Goal: Transaction & Acquisition: Purchase product/service

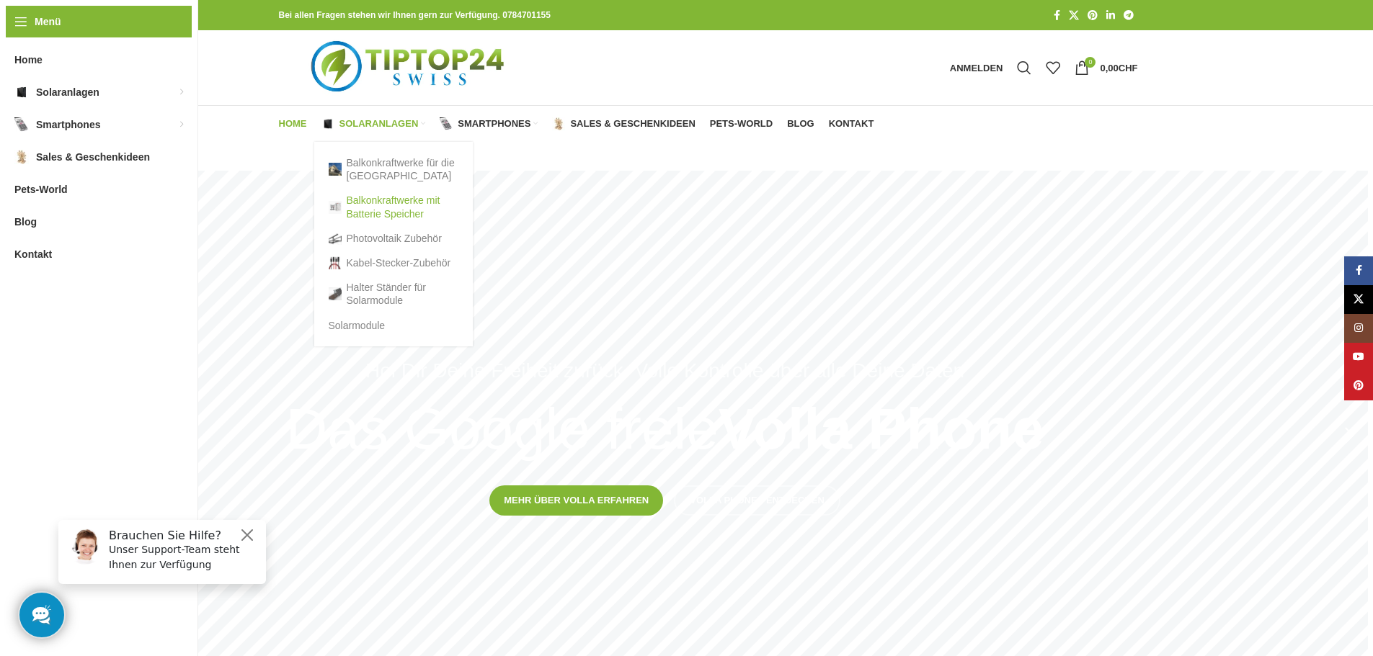
click at [351, 204] on link "Balkonkraftwerke mit Batterie Speicher" at bounding box center [394, 206] width 130 height 37
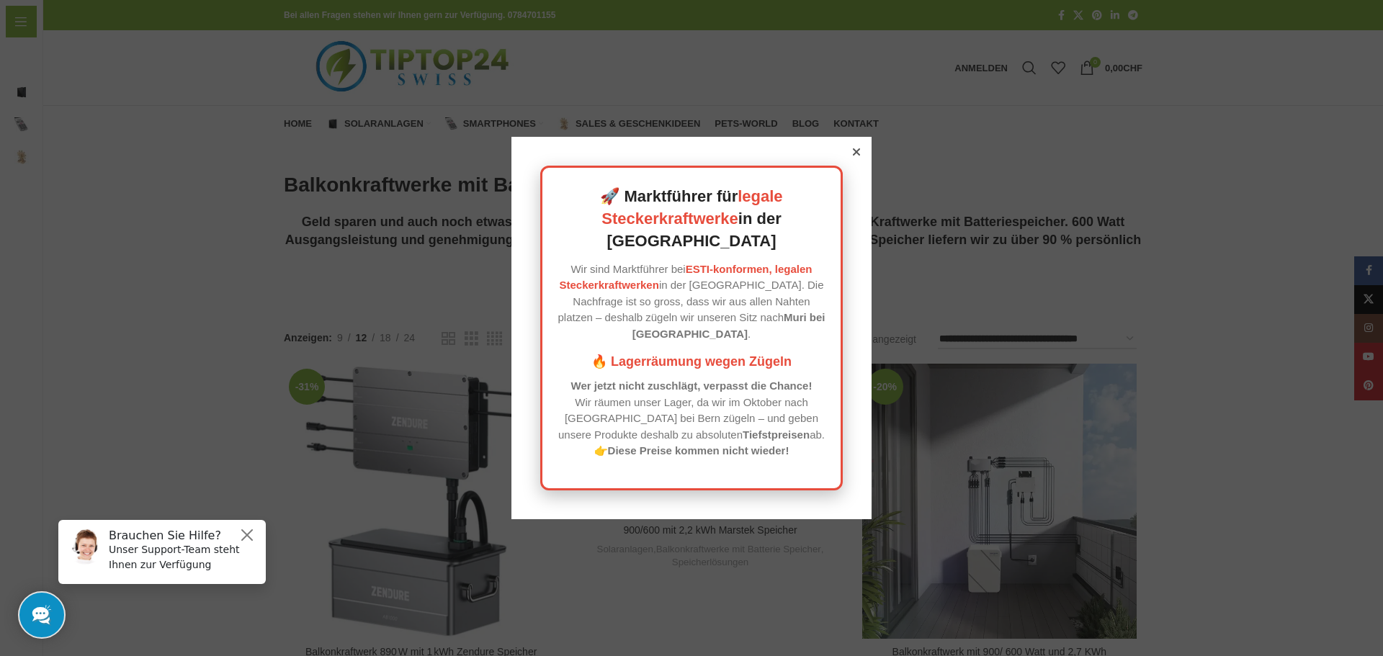
click at [854, 156] on icon at bounding box center [856, 151] width 7 height 7
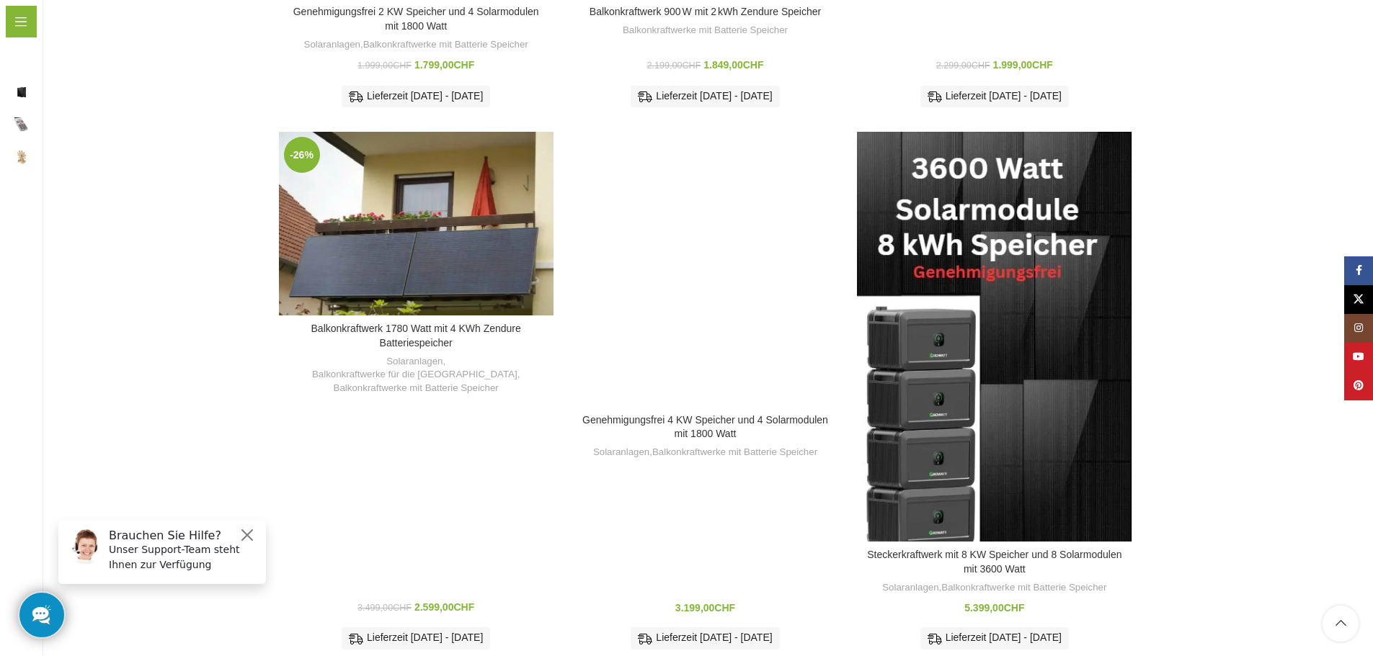
scroll to position [1076, 0]
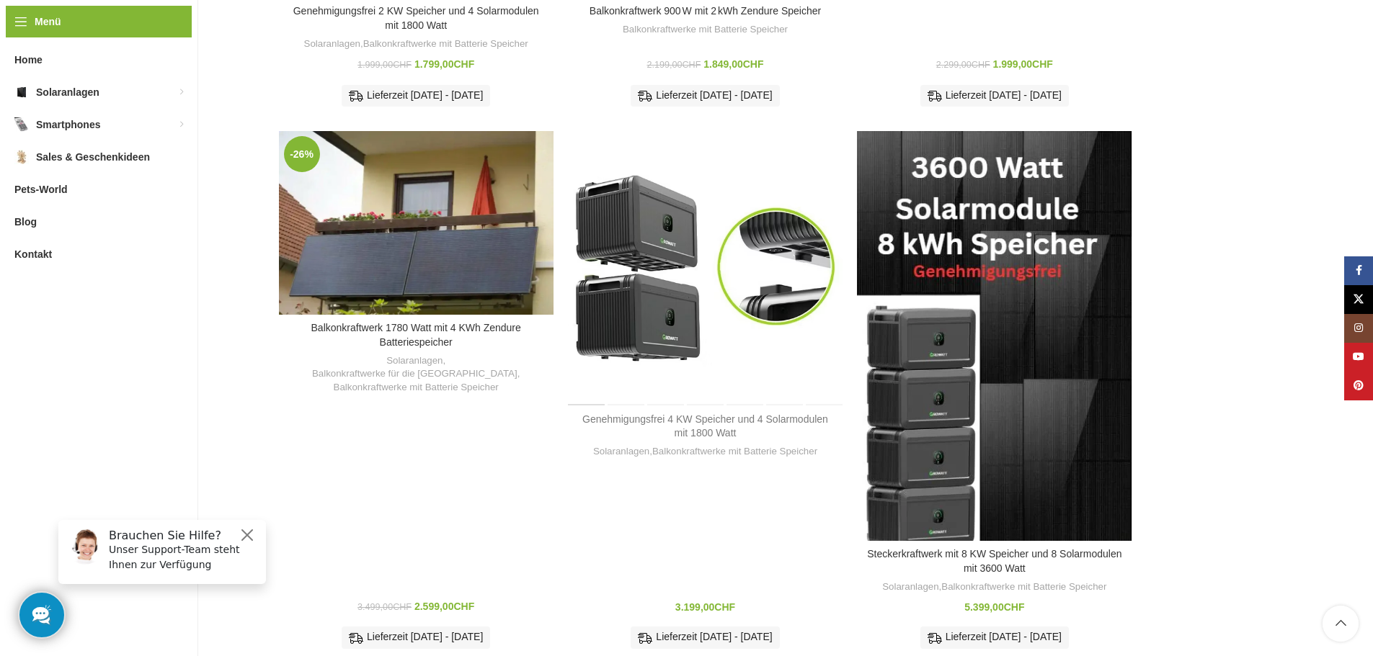
click at [728, 414] on link "Genehmigungsfrei 4 KW Speicher und 4 Solarmodulen mit 1800 Watt" at bounding box center [705, 427] width 246 height 26
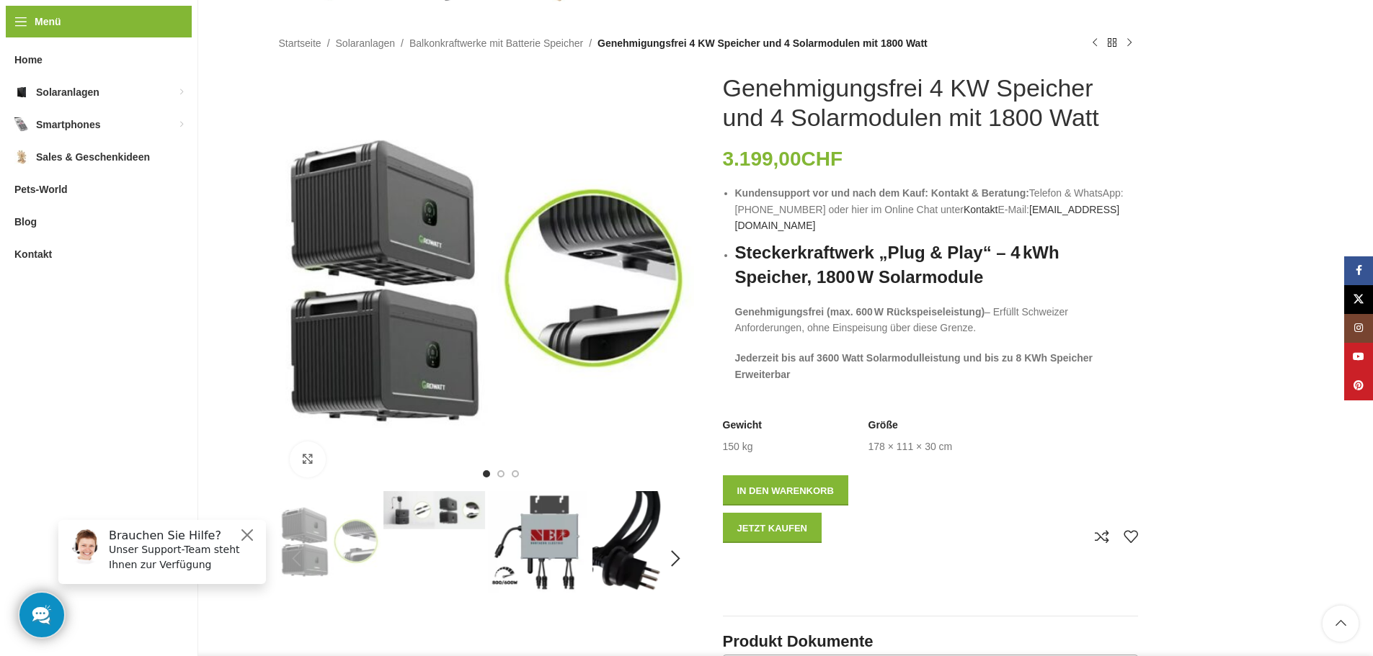
scroll to position [130, 0]
click at [684, 277] on div "Next slide" at bounding box center [676, 280] width 36 height 36
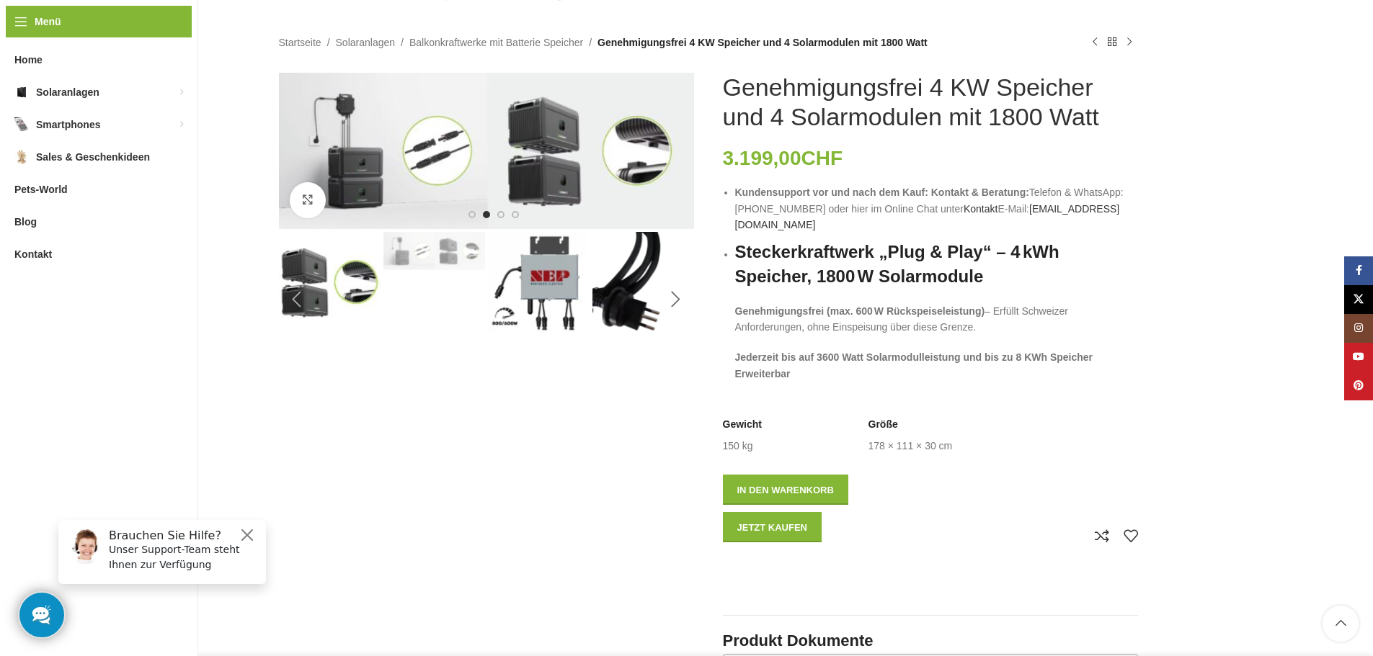
click at [679, 292] on div "Next slide" at bounding box center [676, 300] width 36 height 36
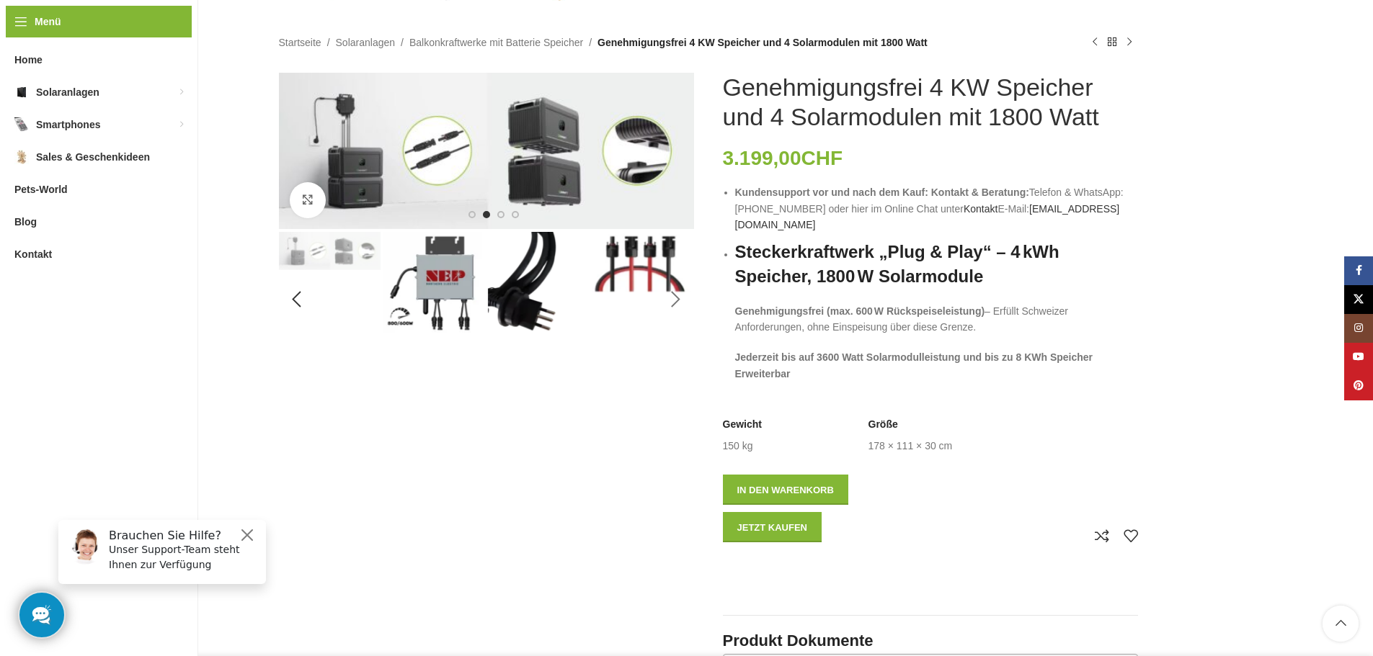
click at [679, 292] on div "Next slide" at bounding box center [676, 300] width 36 height 36
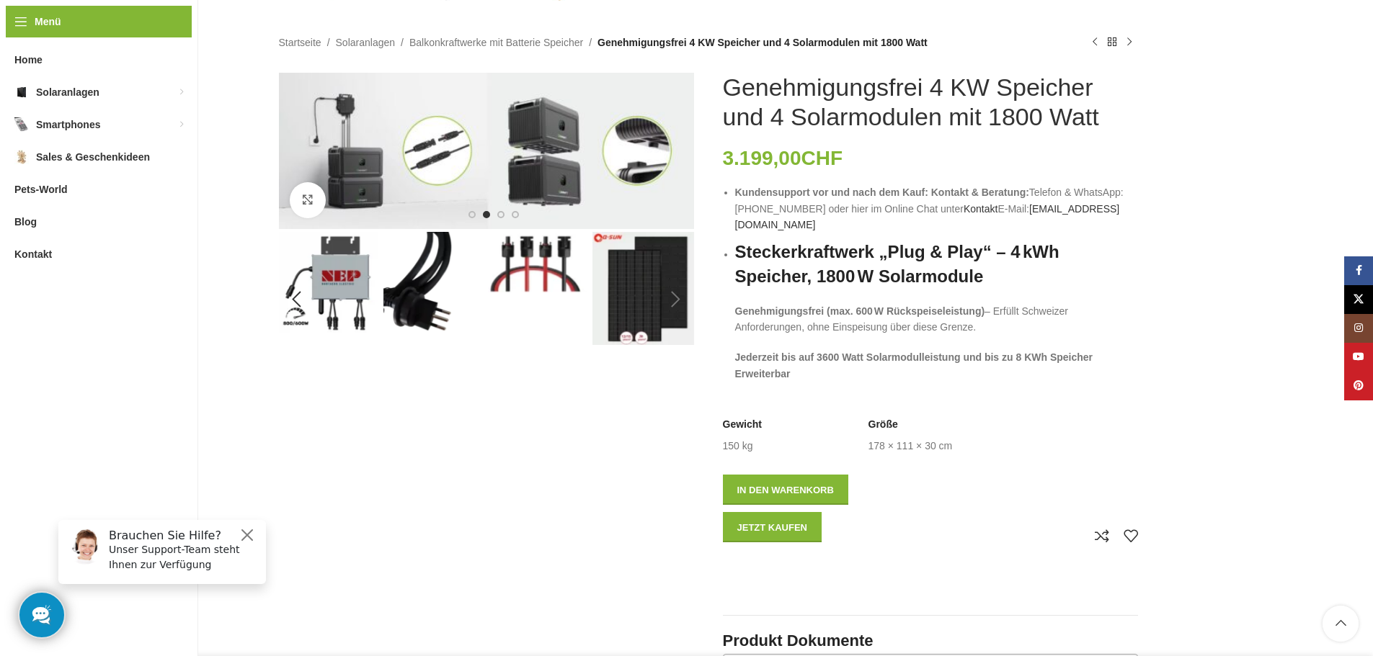
click at [679, 292] on div "Next slide" at bounding box center [676, 300] width 36 height 36
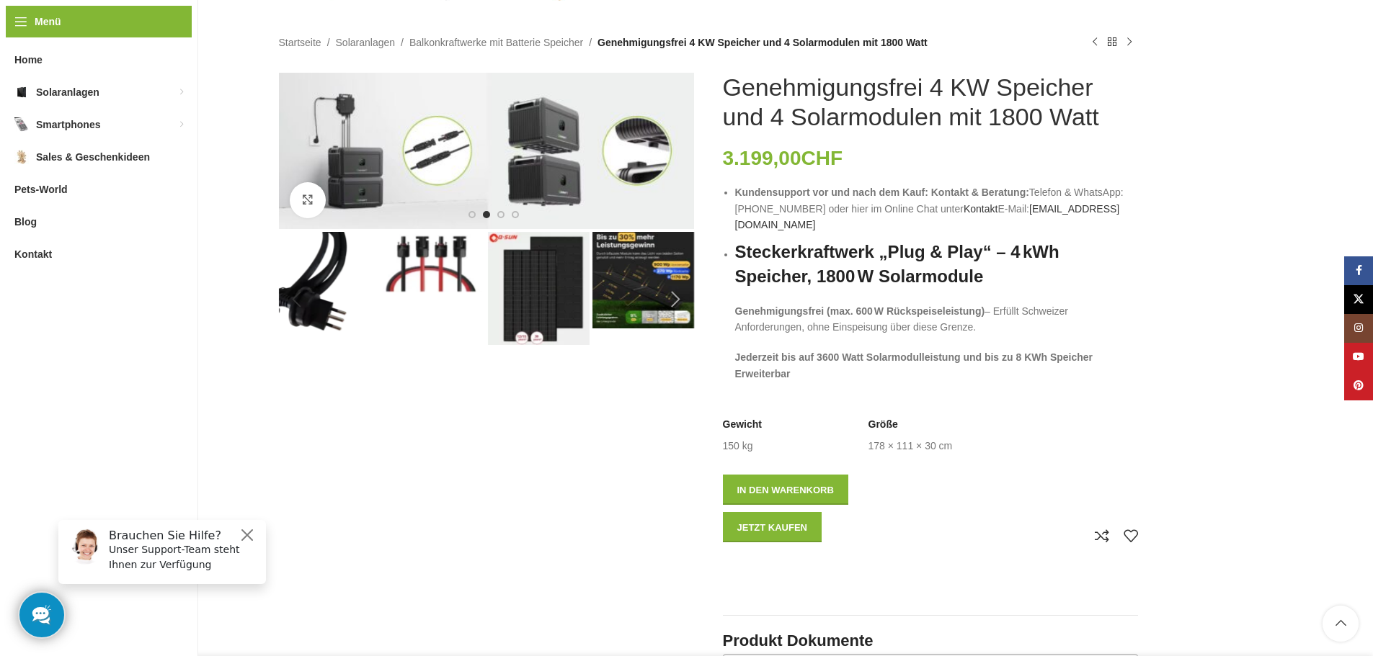
click at [679, 292] on div "Next slide" at bounding box center [676, 300] width 36 height 36
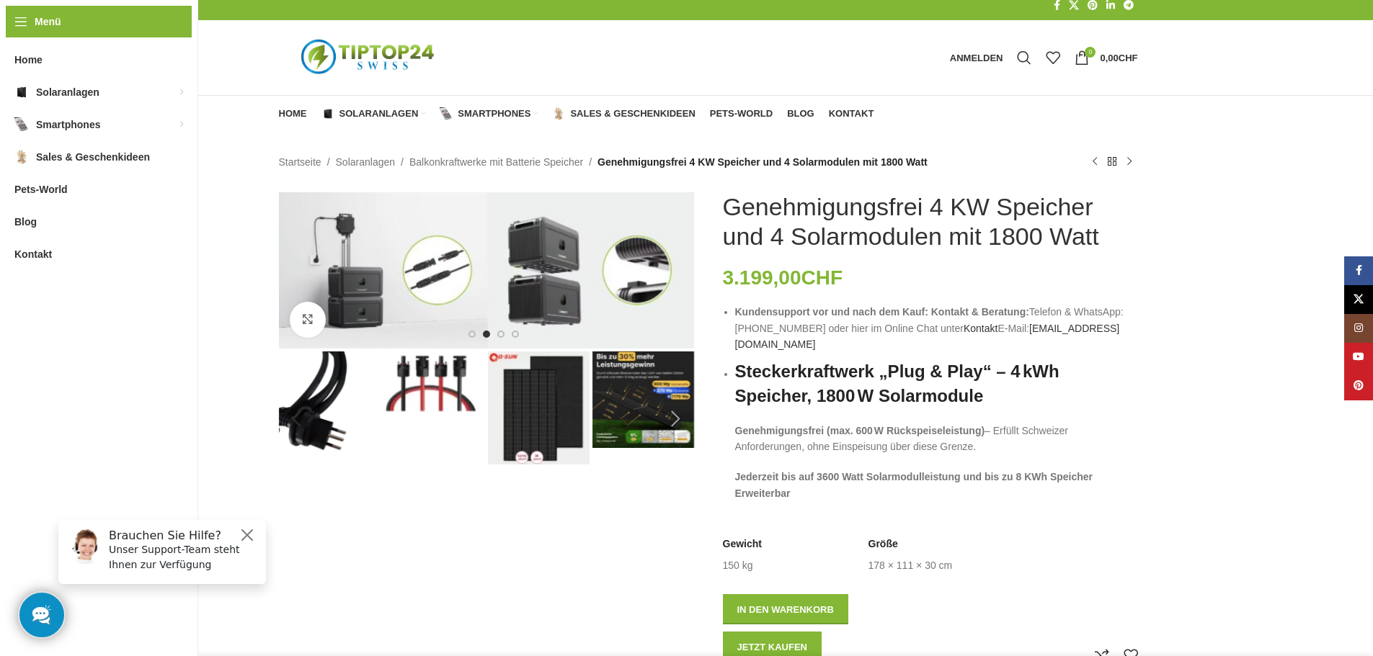
scroll to position [0, 0]
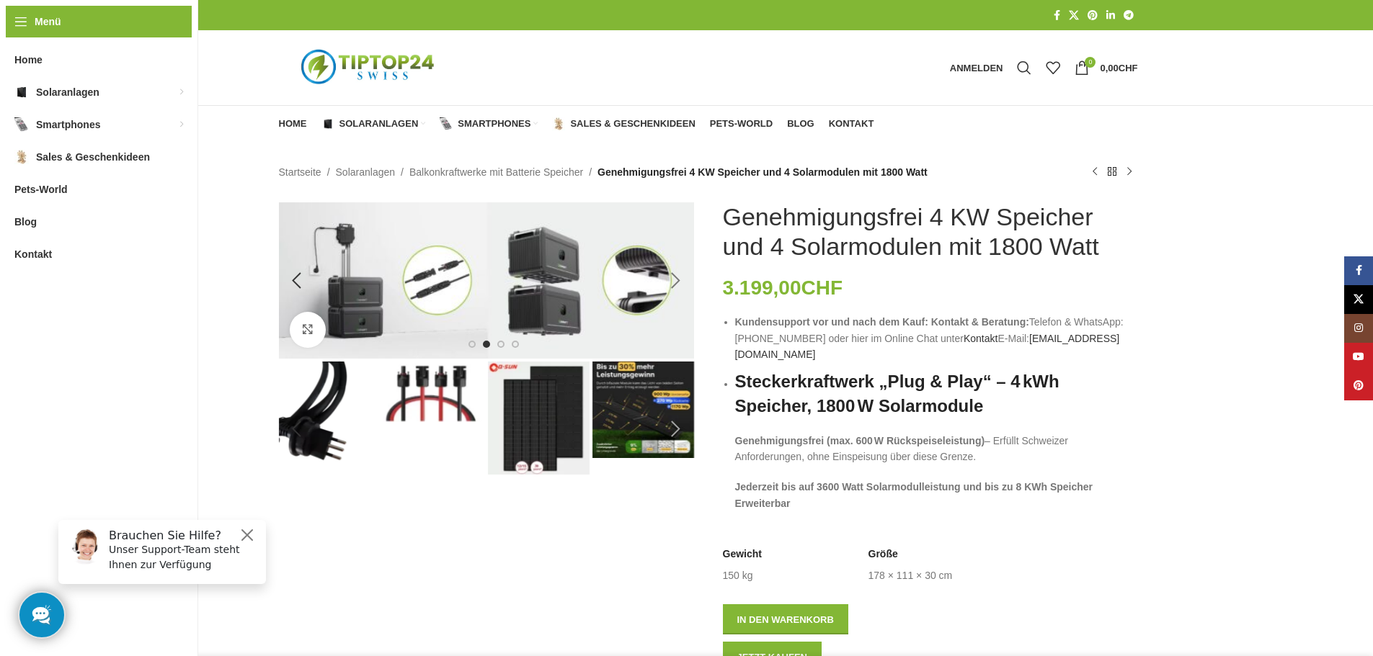
click at [679, 277] on div "Next slide" at bounding box center [676, 281] width 36 height 36
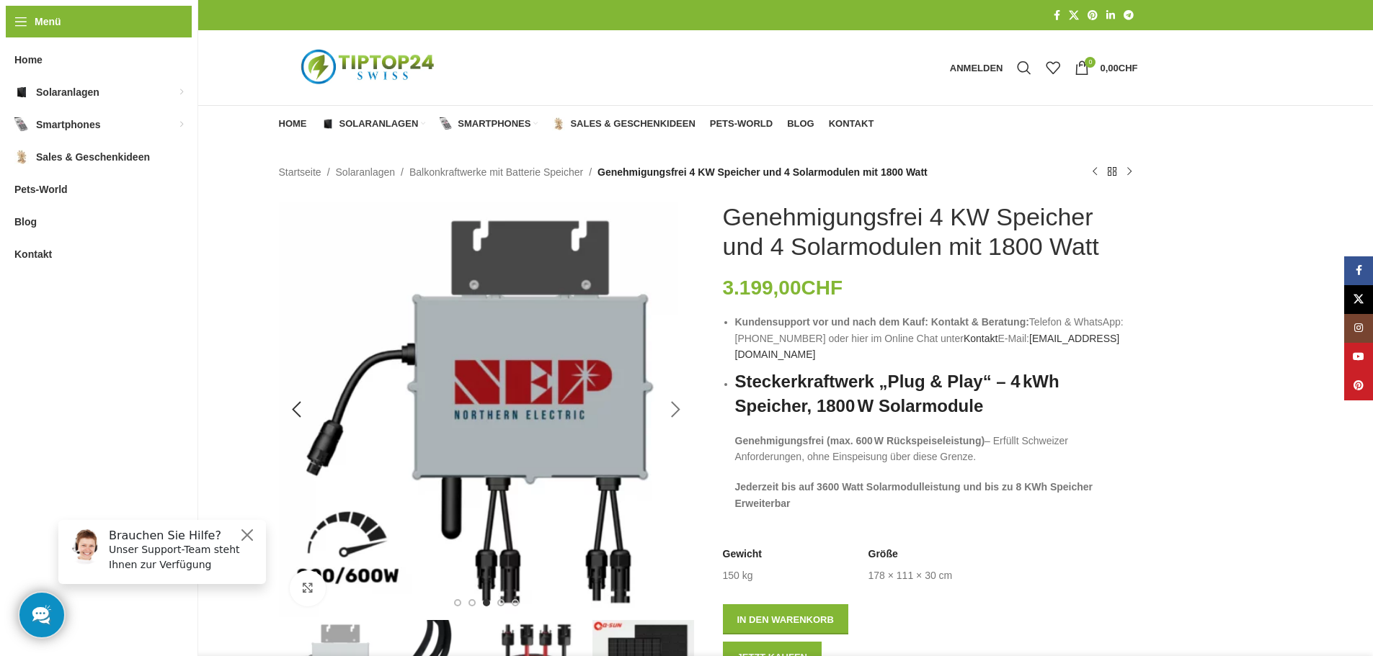
click at [672, 411] on div "Next slide" at bounding box center [676, 410] width 36 height 36
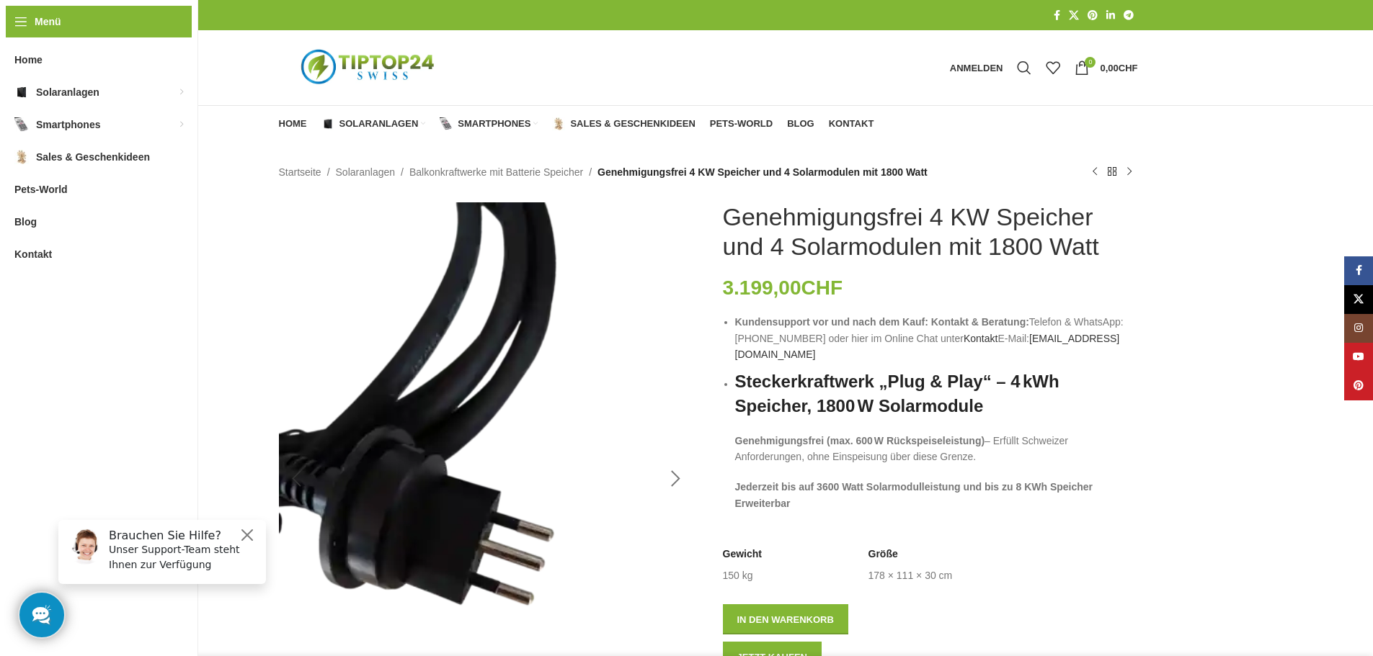
click at [667, 488] on div "Next slide" at bounding box center [676, 479] width 36 height 36
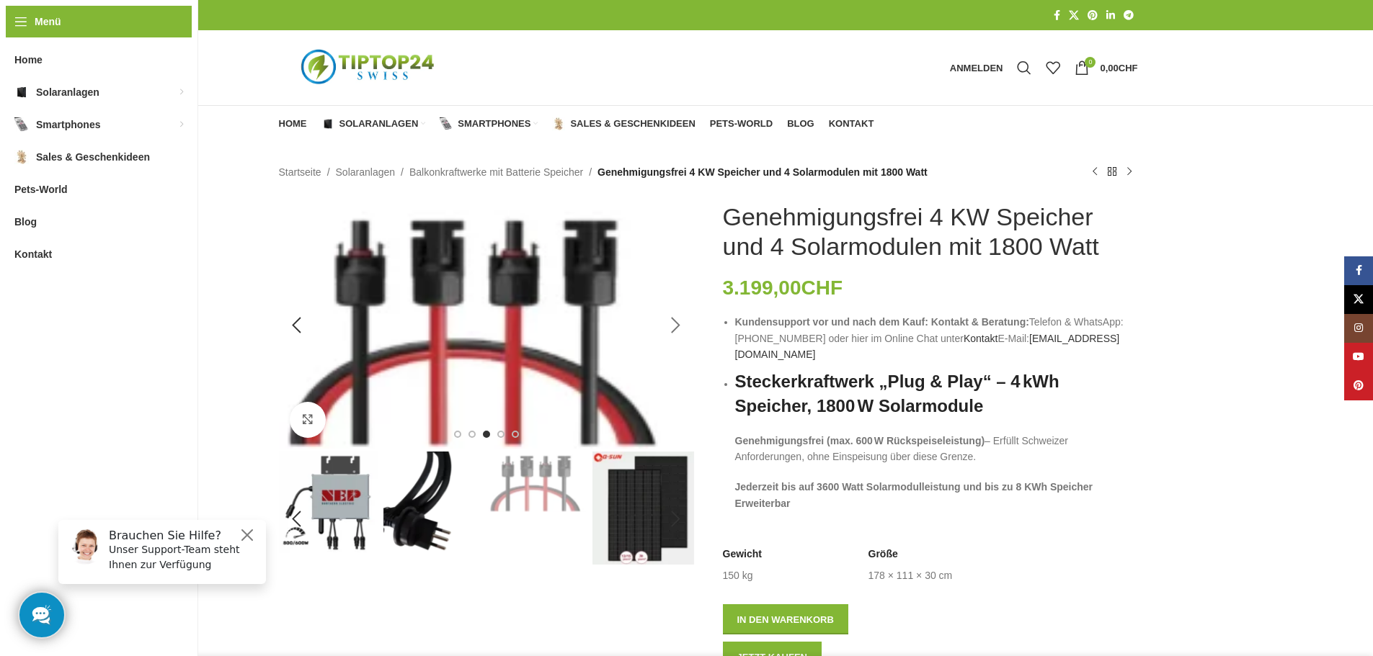
click at [674, 333] on div "Next slide" at bounding box center [676, 326] width 36 height 36
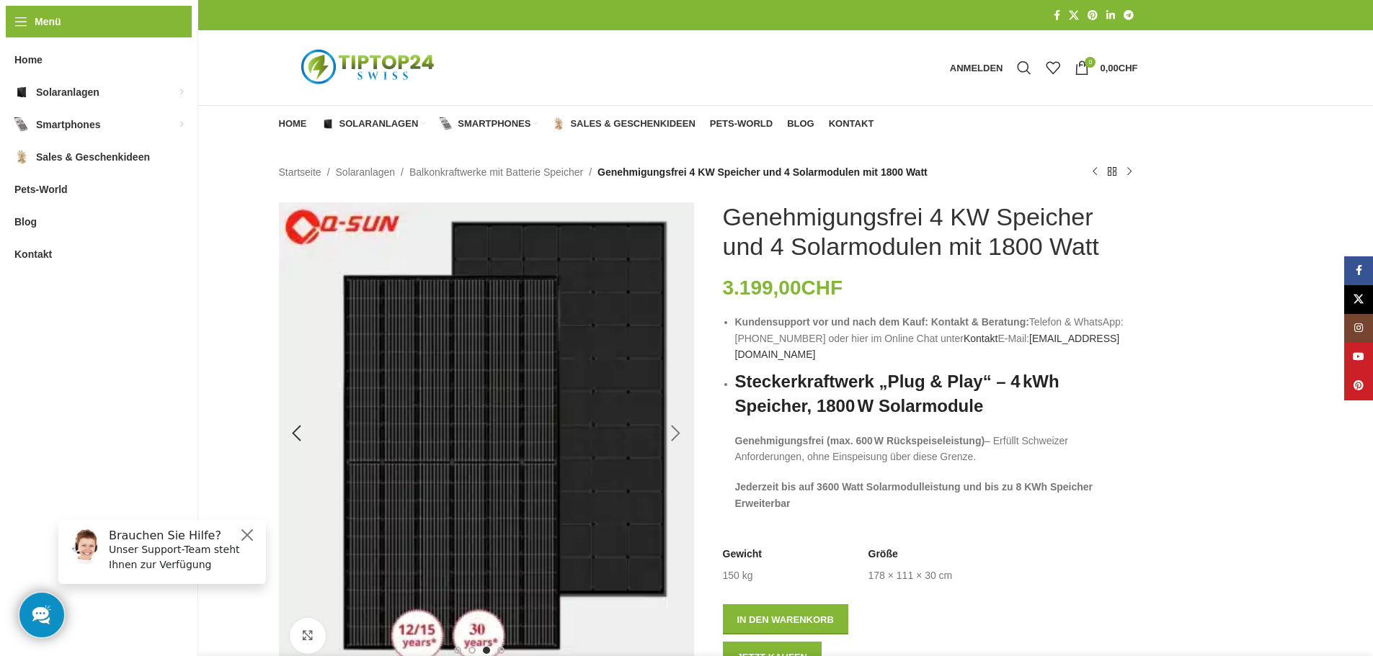
click at [679, 429] on div "Next slide" at bounding box center [676, 434] width 36 height 36
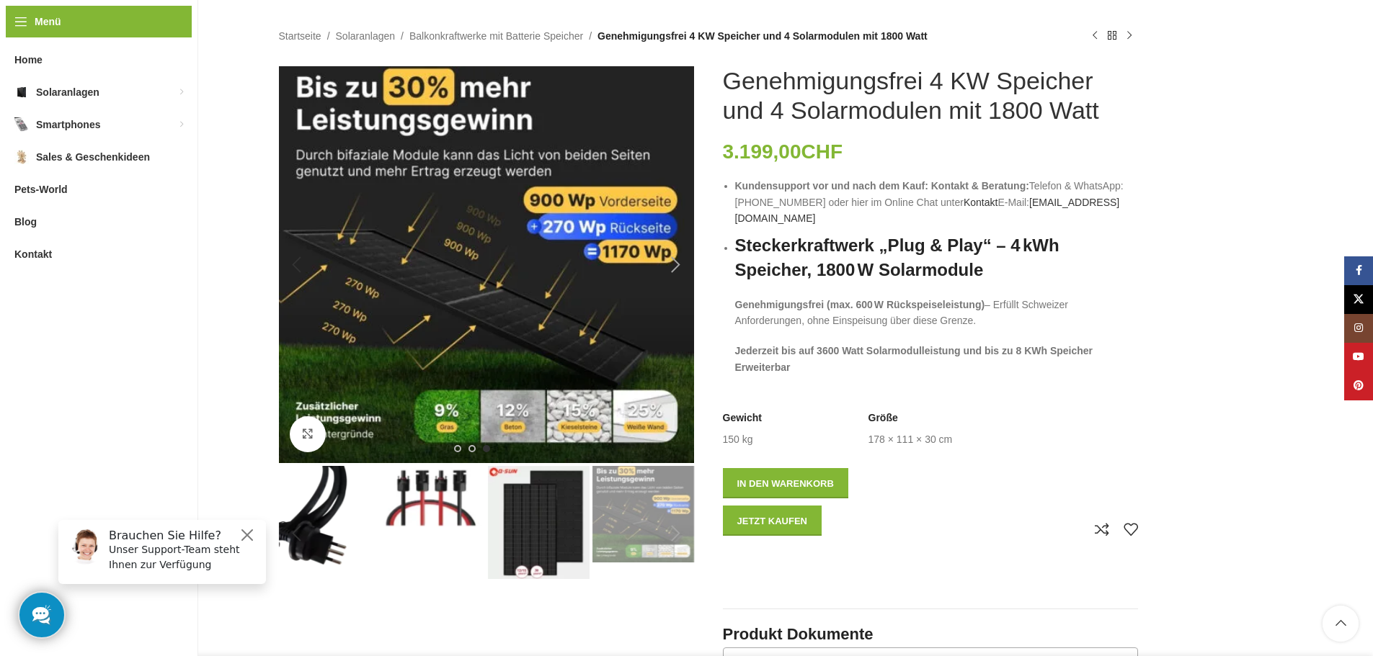
scroll to position [137, 0]
click at [676, 259] on div "Next slide" at bounding box center [676, 264] width 36 height 36
click at [674, 262] on div "Next slide" at bounding box center [676, 264] width 36 height 36
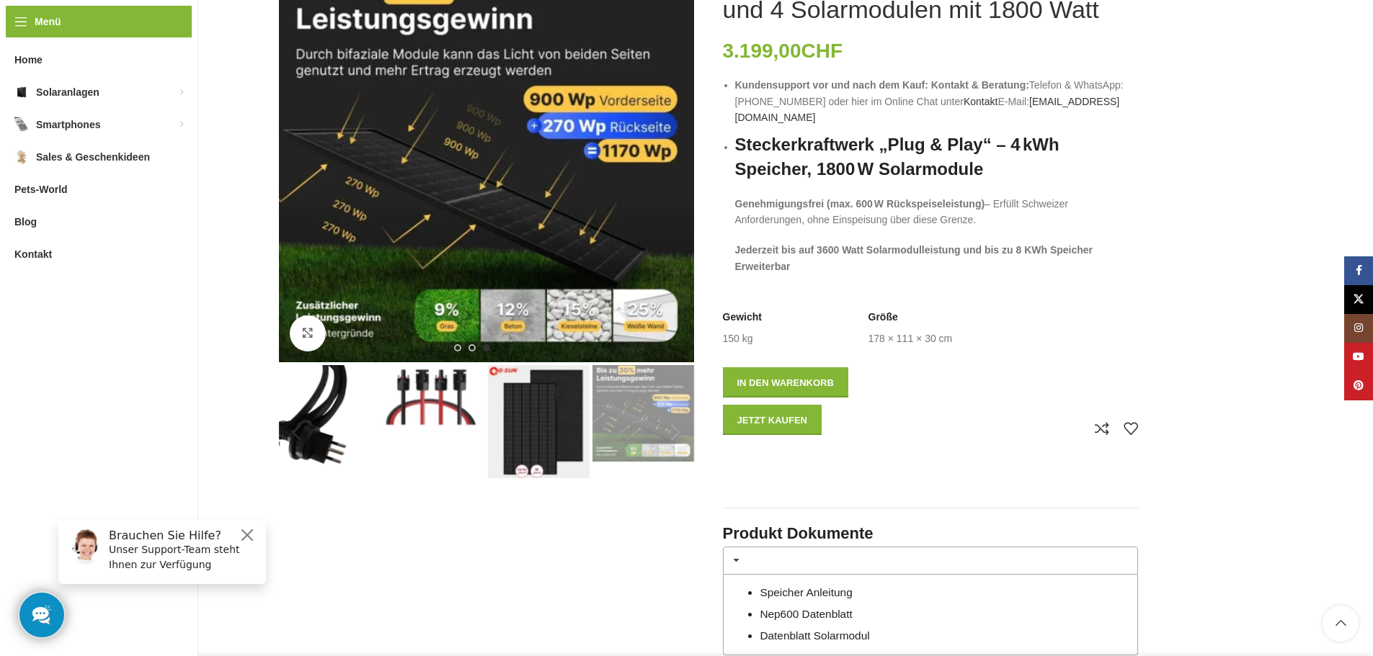
scroll to position [0, 0]
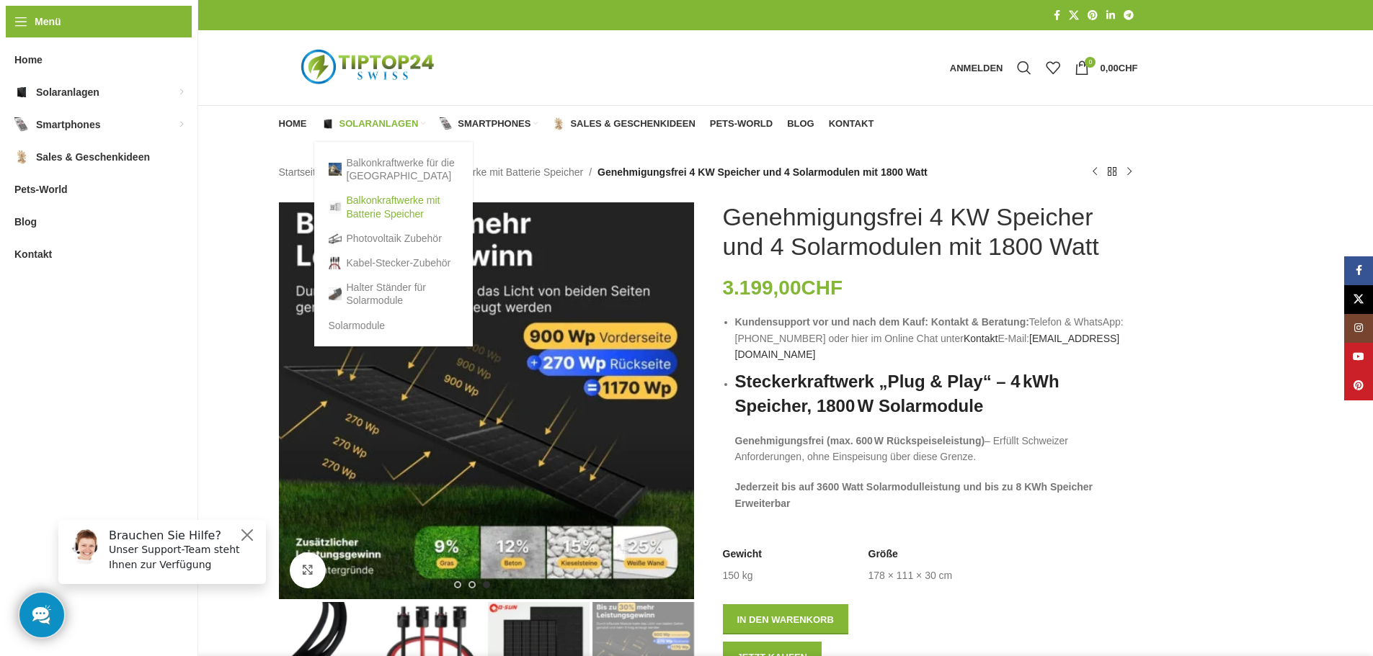
click at [388, 214] on link "Balkonkraftwerke mit Batterie Speicher" at bounding box center [394, 206] width 130 height 37
